Goal: Go to known website: Access a specific website the user already knows

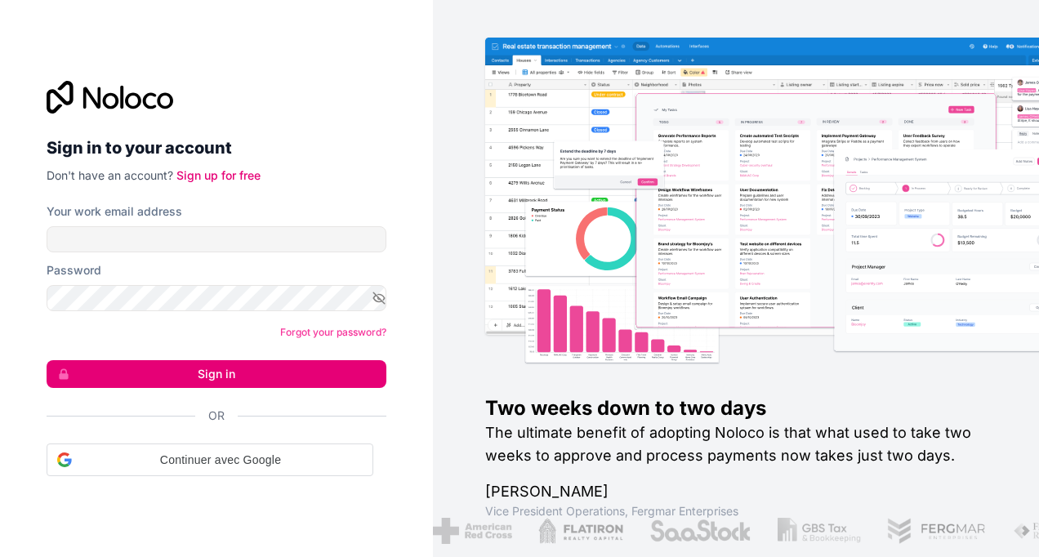
drag, startPoint x: 352, startPoint y: 205, endPoint x: 350, endPoint y: 213, distance: 8.5
click at [352, 205] on div "Your work email address" at bounding box center [217, 211] width 340 height 16
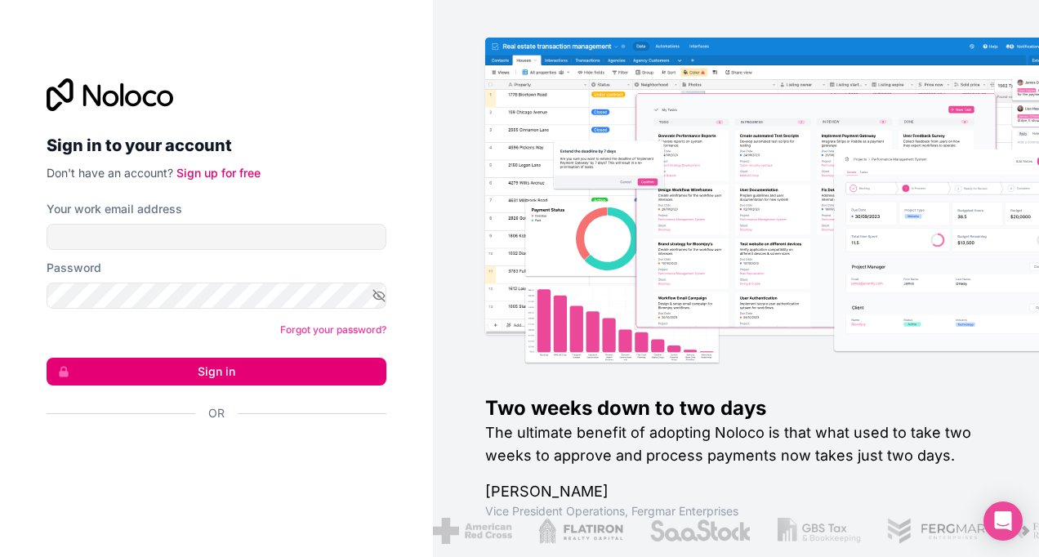
click at [242, 428] on div "Or" at bounding box center [217, 442] width 340 height 74
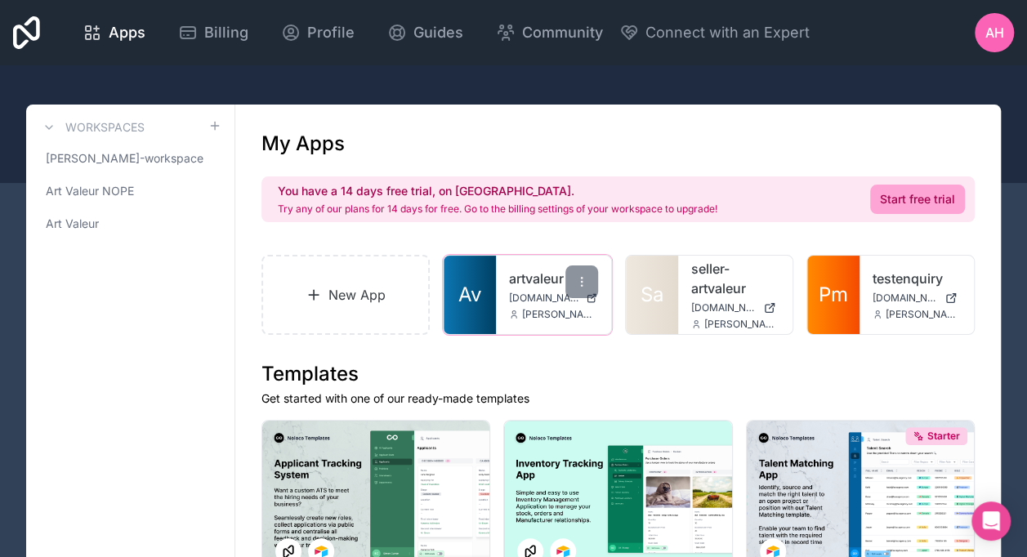
click at [500, 270] on div "artvaleur [DOMAIN_NAME] [PERSON_NAME][EMAIL_ADDRESS][DOMAIN_NAME]" at bounding box center [553, 295] width 114 height 78
click at [578, 293] on div at bounding box center [581, 281] width 33 height 33
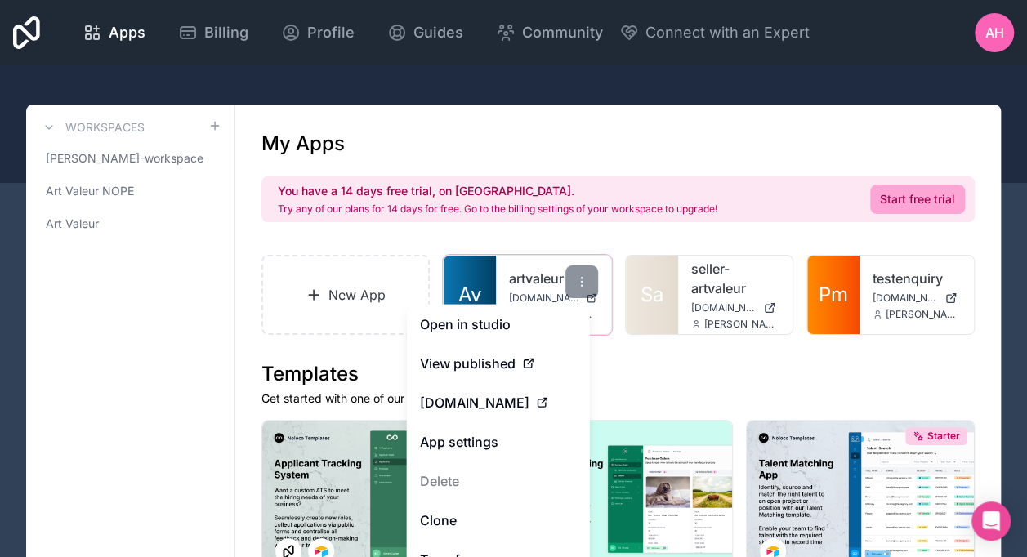
click at [551, 281] on link "artvaleur" at bounding box center [553, 279] width 88 height 20
